Goal: Check status: Check status

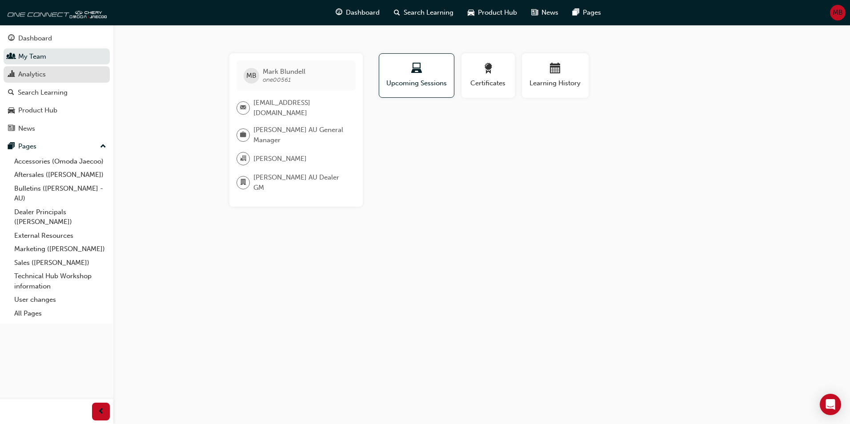
click at [21, 71] on div "Analytics" at bounding box center [32, 74] width 28 height 10
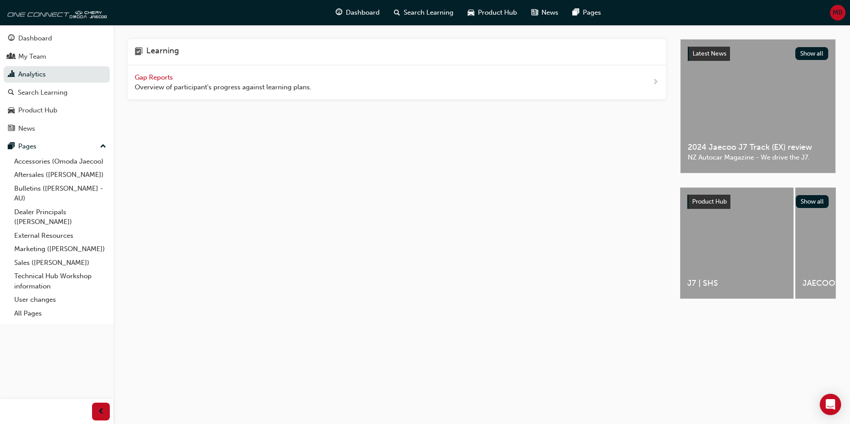
click at [157, 72] on div "Gap Reports Overview of participant's progress against learning plans." at bounding box center [223, 82] width 177 height 20
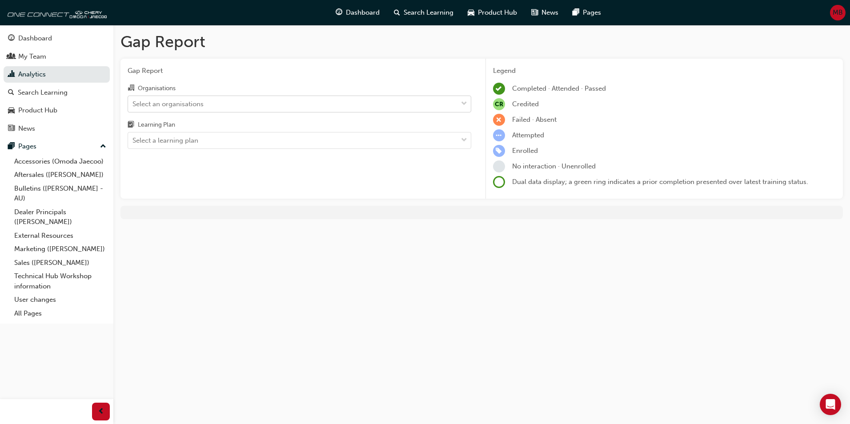
click at [192, 102] on div "Select an organisations" at bounding box center [167, 104] width 71 height 10
click at [133, 102] on input "Organisations Select an organisations" at bounding box center [132, 104] width 1 height 8
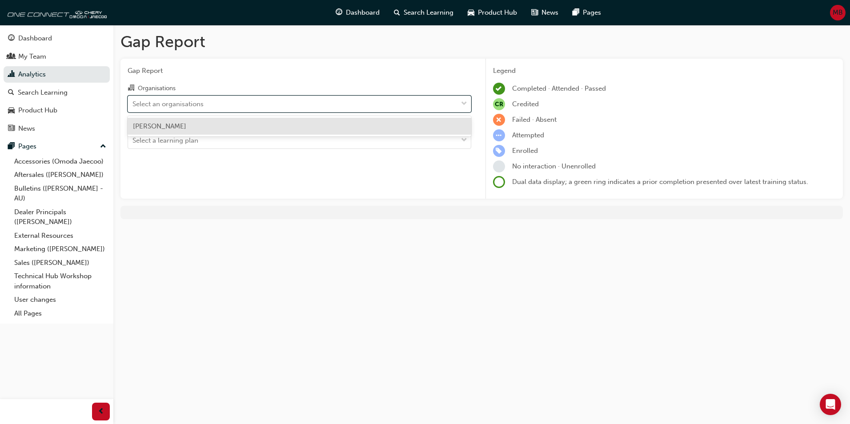
click at [186, 127] on span "[PERSON_NAME]" at bounding box center [159, 126] width 53 height 8
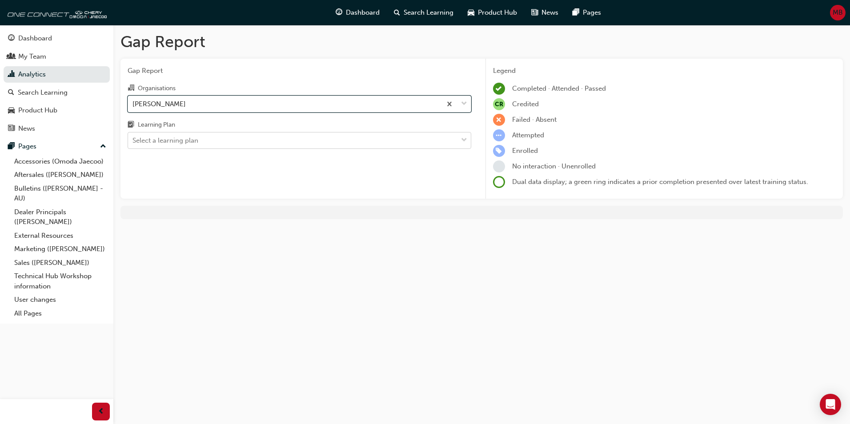
click at [174, 140] on div "Select a learning plan" at bounding box center [165, 141] width 66 height 10
click at [133, 140] on input "Learning Plan Select a learning plan" at bounding box center [132, 140] width 1 height 8
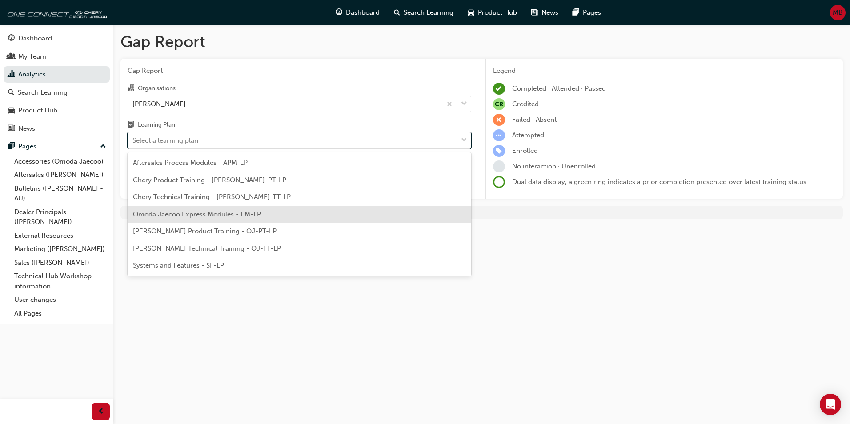
click at [211, 214] on span "Omoda Jaecoo Express Modules - EM-LP" at bounding box center [197, 214] width 128 height 8
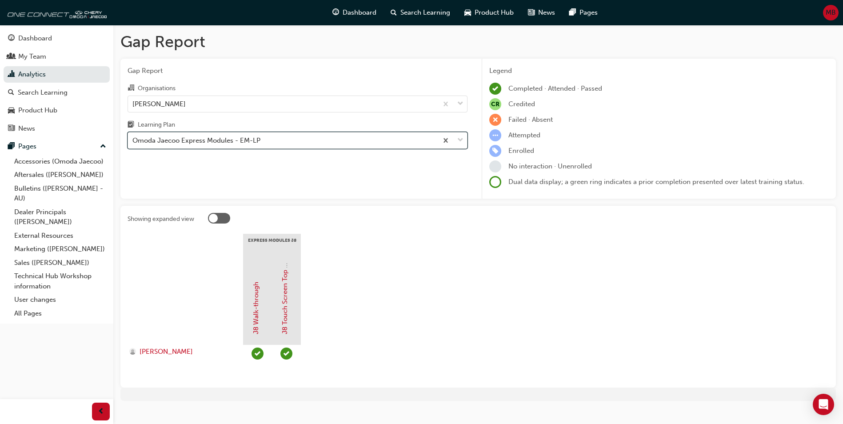
click at [253, 141] on div "Omoda Jaecoo Express Modules - EM-LP" at bounding box center [196, 141] width 128 height 10
click at [133, 141] on input "Learning Plan option Omoda Jaecoo Express Modules - EM-LP, selected. 0 results …" at bounding box center [132, 140] width 1 height 8
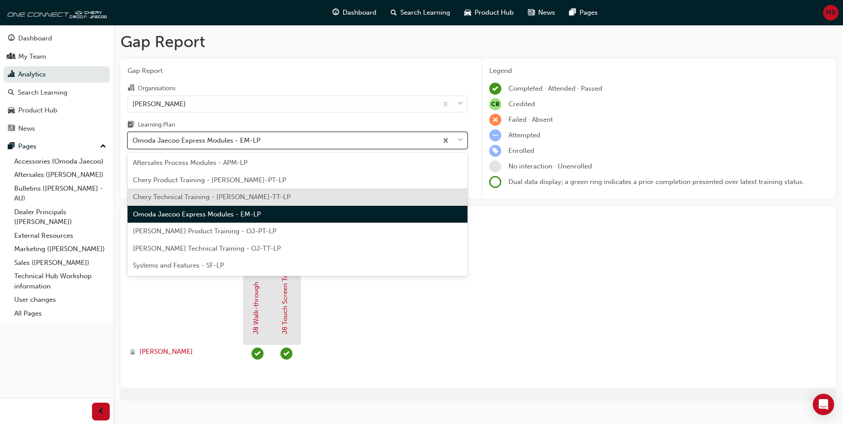
click at [223, 197] on span "Chery Technical Training - [PERSON_NAME]-TT-LP" at bounding box center [212, 197] width 158 height 8
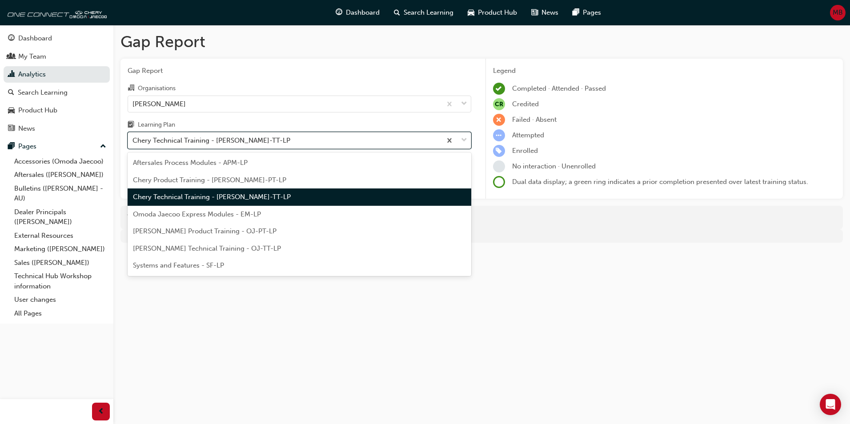
click at [243, 142] on div "Chery Technical Training - [PERSON_NAME]-TT-LP" at bounding box center [211, 141] width 158 height 10
click at [133, 142] on input "Learning Plan option Chery Technical Training - [PERSON_NAME]-TT-LP, selected. …" at bounding box center [132, 140] width 1 height 8
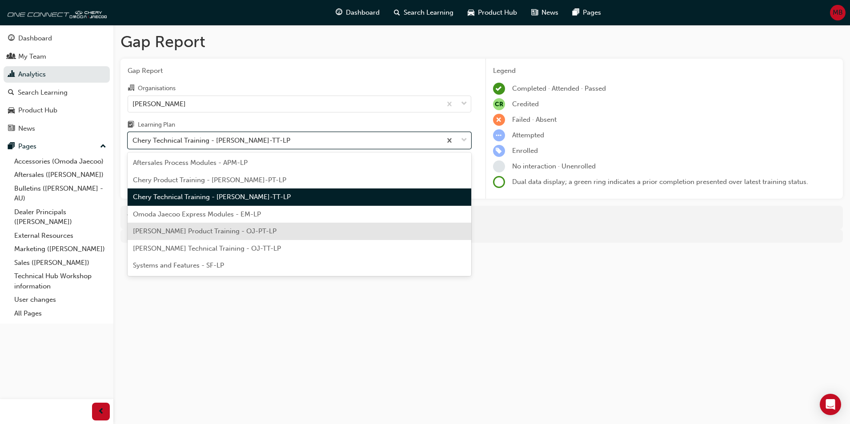
click at [218, 230] on span "[PERSON_NAME] Product Training - OJ-PT-LP" at bounding box center [205, 231] width 144 height 8
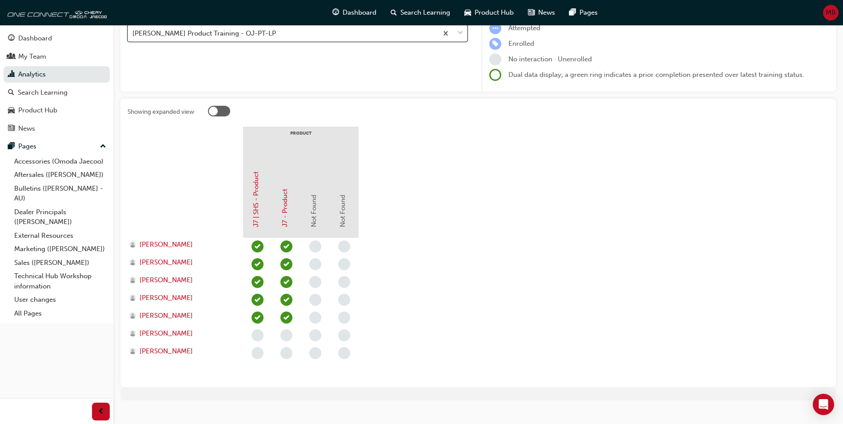
scroll to position [120, 0]
